Goal: Task Accomplishment & Management: Use online tool/utility

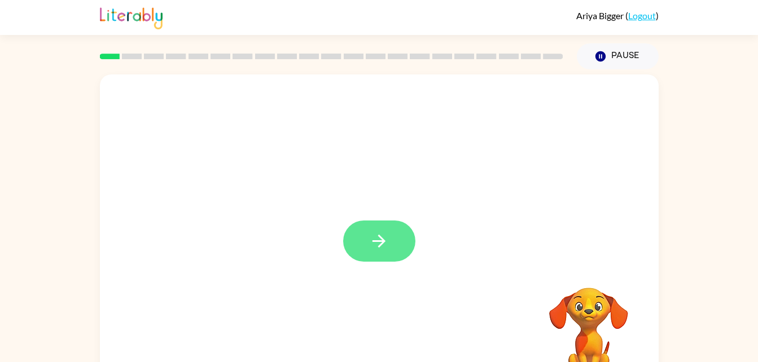
click at [377, 243] on icon "button" at bounding box center [379, 241] width 20 height 20
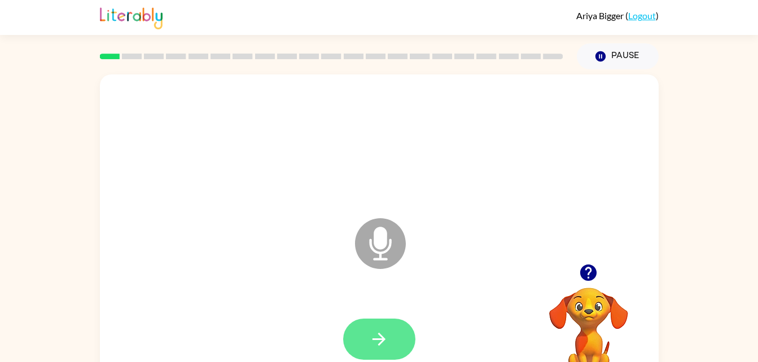
click at [384, 343] on icon "button" at bounding box center [379, 340] width 20 height 20
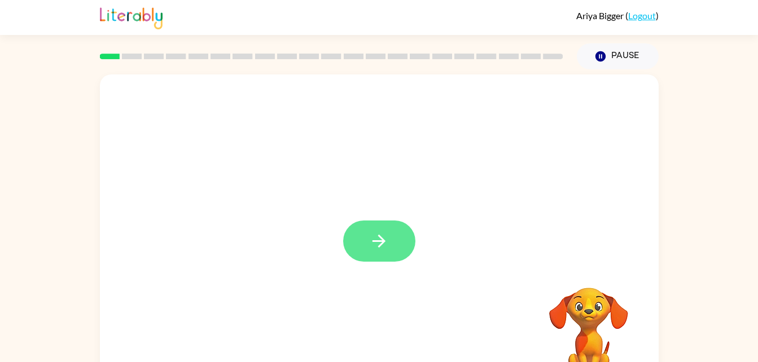
click at [381, 239] on icon "button" at bounding box center [378, 241] width 13 height 13
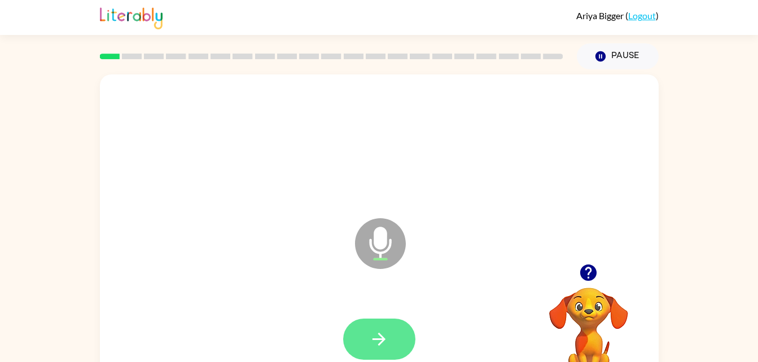
click at [394, 333] on button "button" at bounding box center [379, 339] width 72 height 41
click at [387, 340] on icon "button" at bounding box center [379, 340] width 20 height 20
click at [390, 338] on button "button" at bounding box center [379, 339] width 72 height 41
click at [374, 337] on icon "button" at bounding box center [379, 340] width 20 height 20
click at [390, 333] on button "button" at bounding box center [379, 339] width 72 height 41
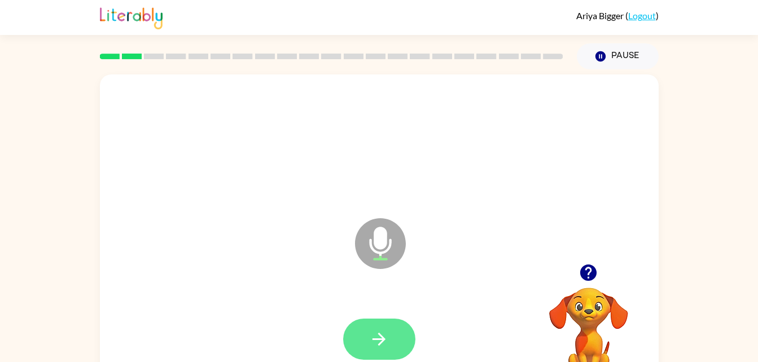
click at [403, 335] on button "button" at bounding box center [379, 339] width 72 height 41
click at [381, 328] on button "button" at bounding box center [379, 339] width 72 height 41
click at [388, 339] on icon "button" at bounding box center [379, 340] width 20 height 20
click at [385, 332] on icon "button" at bounding box center [379, 340] width 20 height 20
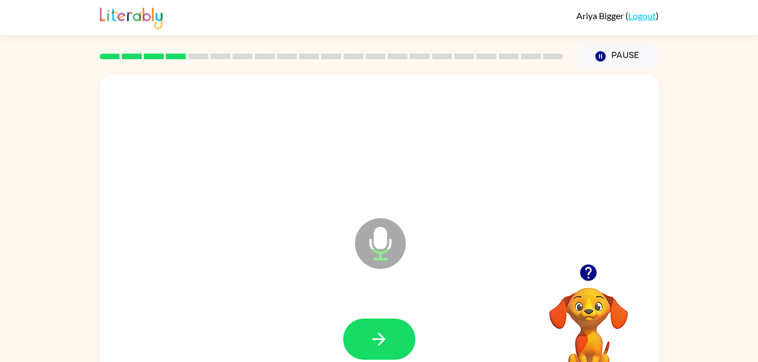
scroll to position [34, 0]
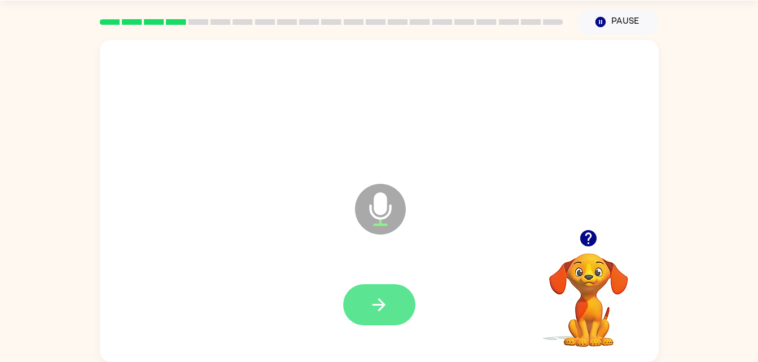
click at [383, 309] on icon "button" at bounding box center [379, 305] width 20 height 20
click at [370, 302] on icon "button" at bounding box center [379, 305] width 20 height 20
click at [390, 308] on button "button" at bounding box center [379, 304] width 72 height 41
click at [392, 319] on button "button" at bounding box center [379, 304] width 72 height 41
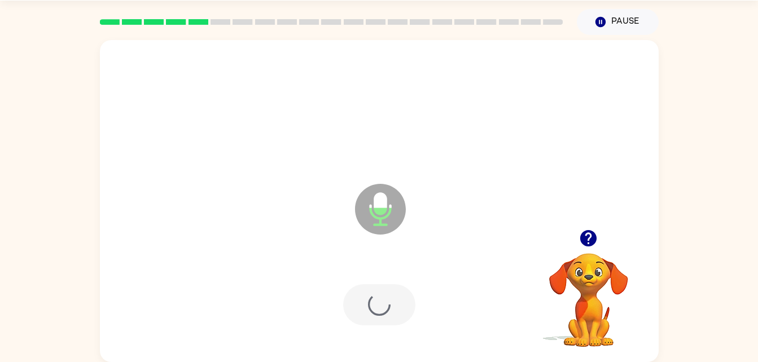
click at [392, 319] on div at bounding box center [379, 304] width 72 height 41
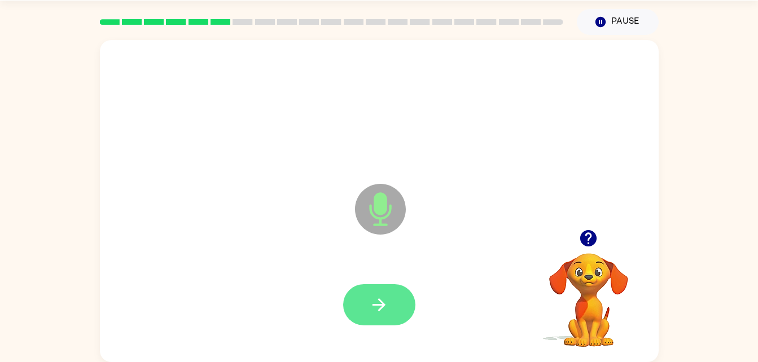
click at [372, 317] on button "button" at bounding box center [379, 304] width 72 height 41
click at [591, 249] on button "button" at bounding box center [588, 238] width 29 height 29
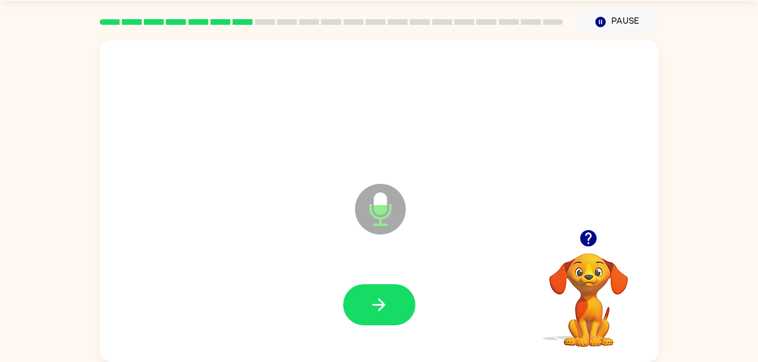
click at [600, 234] on button "button" at bounding box center [588, 238] width 29 height 29
click at [393, 300] on button "button" at bounding box center [379, 304] width 72 height 41
click at [583, 242] on icon "button" at bounding box center [588, 238] width 16 height 16
click at [387, 319] on button "button" at bounding box center [379, 304] width 72 height 41
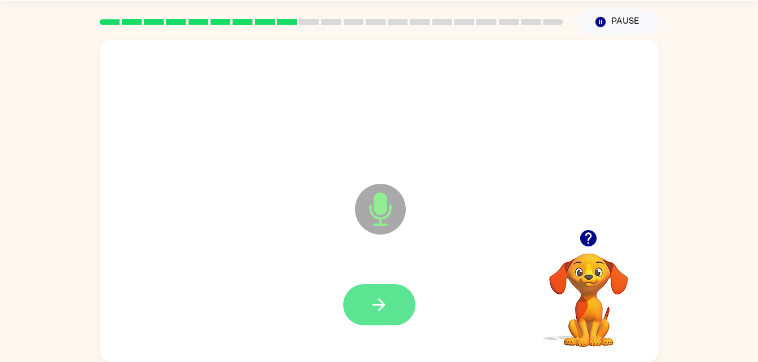
click at [401, 315] on button "button" at bounding box center [379, 304] width 72 height 41
click at [379, 317] on button "button" at bounding box center [379, 304] width 72 height 41
click at [578, 242] on button "button" at bounding box center [588, 238] width 29 height 29
click at [582, 240] on video "Your browser must support playing .mp4 files to use Literably. Please try using…" at bounding box center [588, 292] width 113 height 113
click at [389, 314] on button "button" at bounding box center [379, 304] width 72 height 41
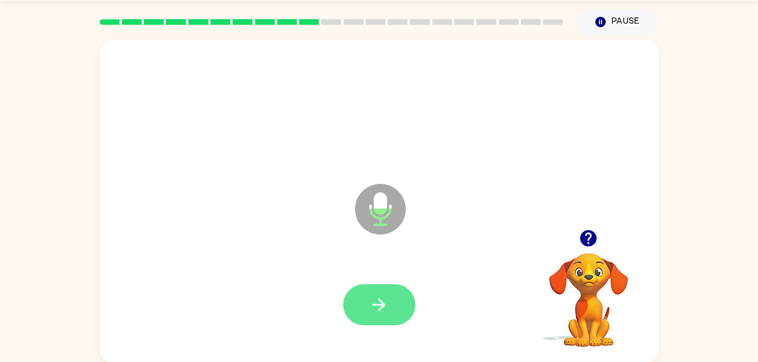
click at [403, 292] on button "button" at bounding box center [379, 304] width 72 height 41
click at [392, 298] on button "button" at bounding box center [379, 304] width 72 height 41
click at [394, 296] on button "button" at bounding box center [379, 304] width 72 height 41
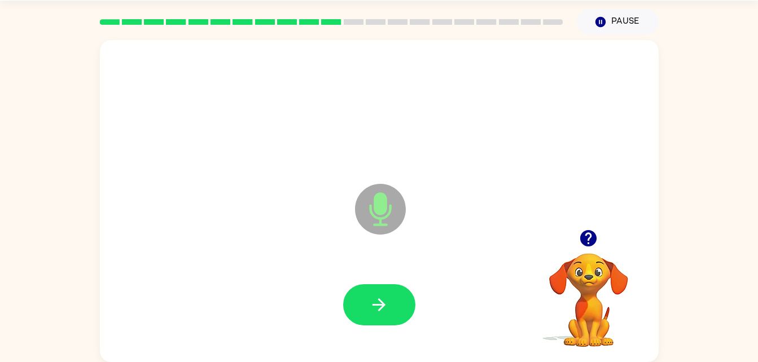
click at [590, 245] on icon "button" at bounding box center [588, 238] width 16 height 16
click at [388, 297] on icon "button" at bounding box center [379, 305] width 20 height 20
click at [380, 286] on button "button" at bounding box center [379, 304] width 72 height 41
click at [385, 324] on button "button" at bounding box center [379, 304] width 72 height 41
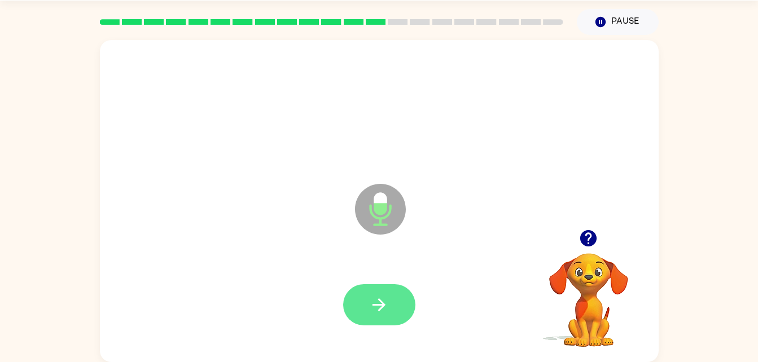
click at [387, 286] on button "button" at bounding box center [379, 304] width 72 height 41
click at [383, 293] on button "button" at bounding box center [379, 304] width 72 height 41
click at [390, 286] on button "button" at bounding box center [379, 304] width 72 height 41
click at [381, 305] on icon "button" at bounding box center [378, 304] width 13 height 13
click at [392, 302] on button "button" at bounding box center [379, 304] width 72 height 41
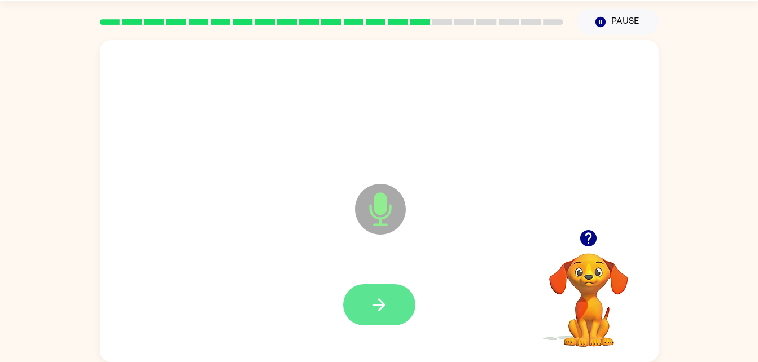
click at [381, 306] on icon "button" at bounding box center [379, 305] width 20 height 20
click at [394, 296] on button "button" at bounding box center [379, 304] width 72 height 41
click at [398, 305] on button "button" at bounding box center [379, 304] width 72 height 41
click at [392, 296] on button "button" at bounding box center [379, 304] width 72 height 41
click at [377, 317] on button "button" at bounding box center [379, 304] width 72 height 41
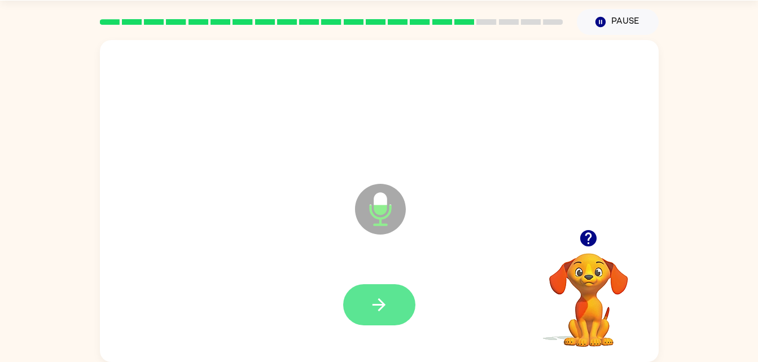
click at [384, 286] on button "button" at bounding box center [379, 304] width 72 height 41
click at [397, 298] on button "button" at bounding box center [379, 304] width 72 height 41
click at [383, 309] on icon "button" at bounding box center [379, 305] width 20 height 20
click at [590, 239] on icon "button" at bounding box center [588, 239] width 20 height 20
click at [378, 291] on button "button" at bounding box center [379, 304] width 72 height 41
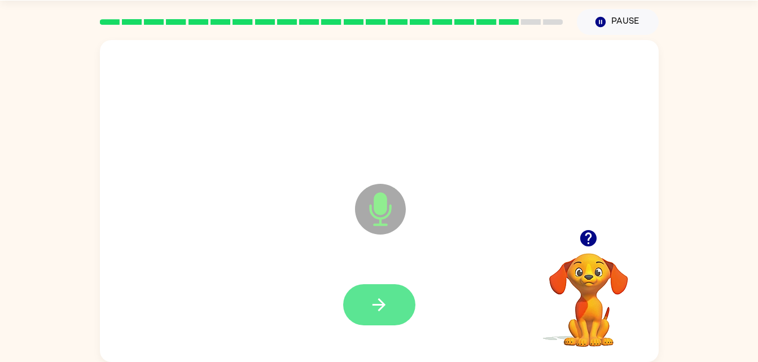
click at [374, 292] on button "button" at bounding box center [379, 304] width 72 height 41
click at [386, 295] on icon "button" at bounding box center [379, 305] width 20 height 20
click at [381, 295] on icon "button" at bounding box center [379, 305] width 20 height 20
click at [388, 304] on icon "button" at bounding box center [379, 305] width 20 height 20
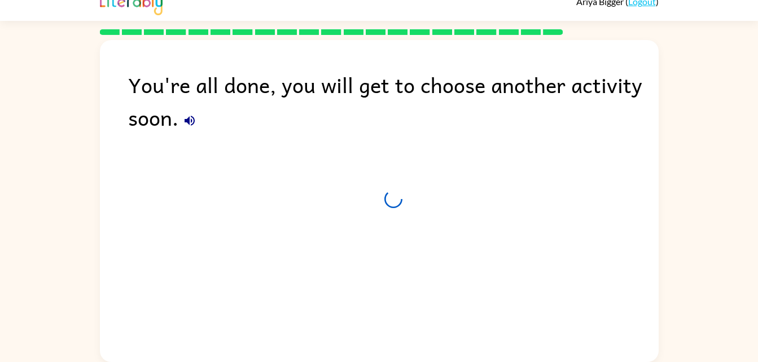
scroll to position [14, 0]
